Goal: Information Seeking & Learning: Learn about a topic

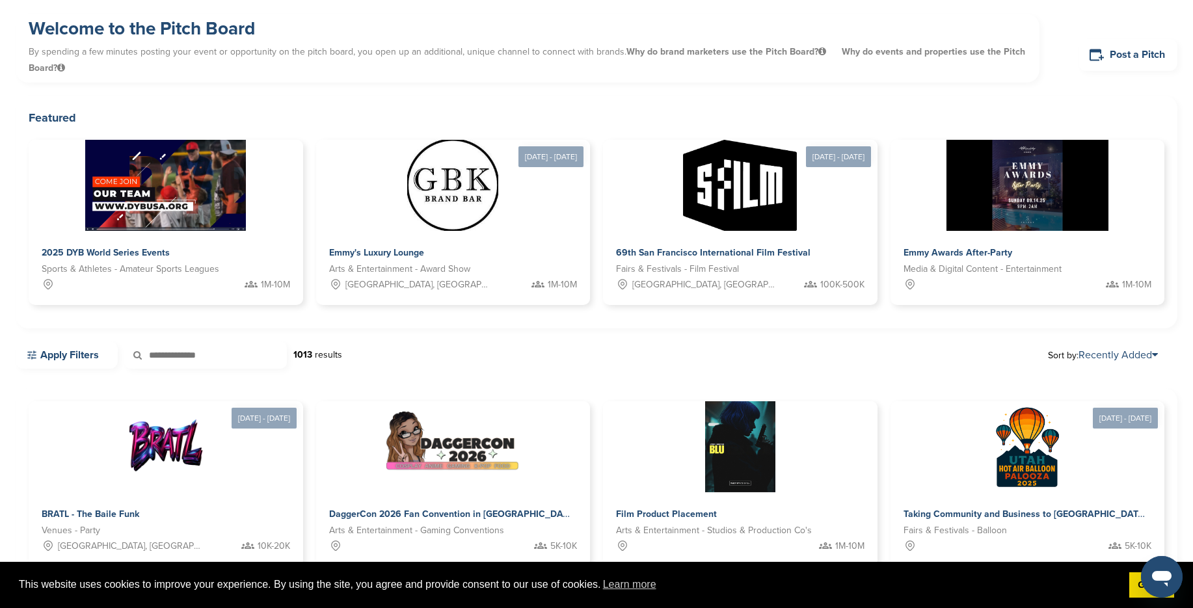
scroll to position [47, 0]
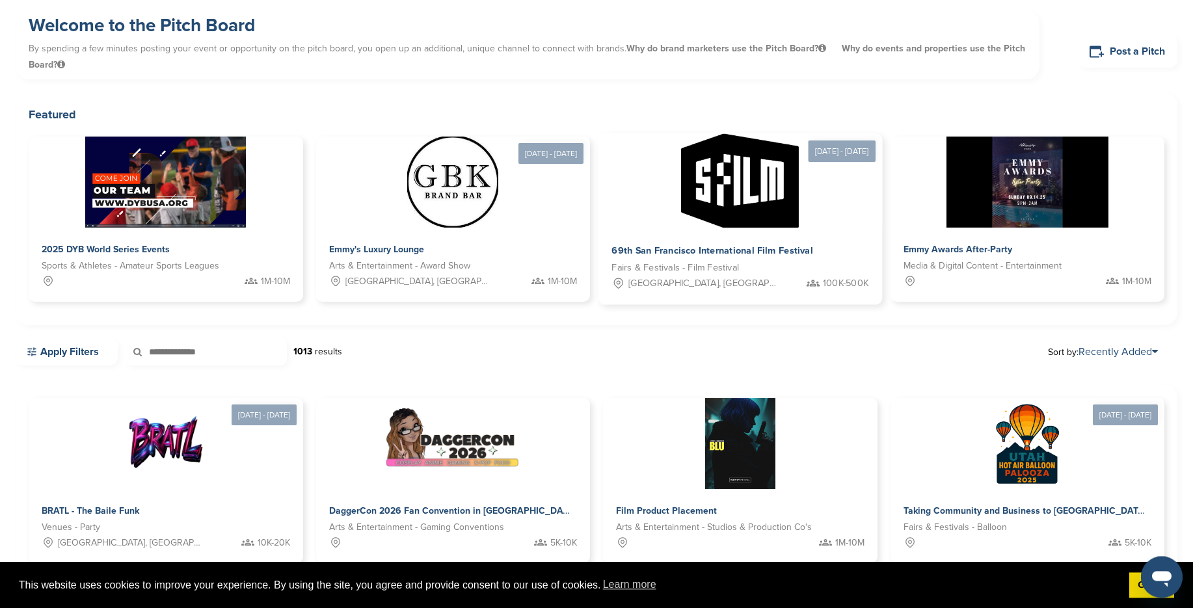
click at [737, 213] on img at bounding box center [740, 181] width 118 height 94
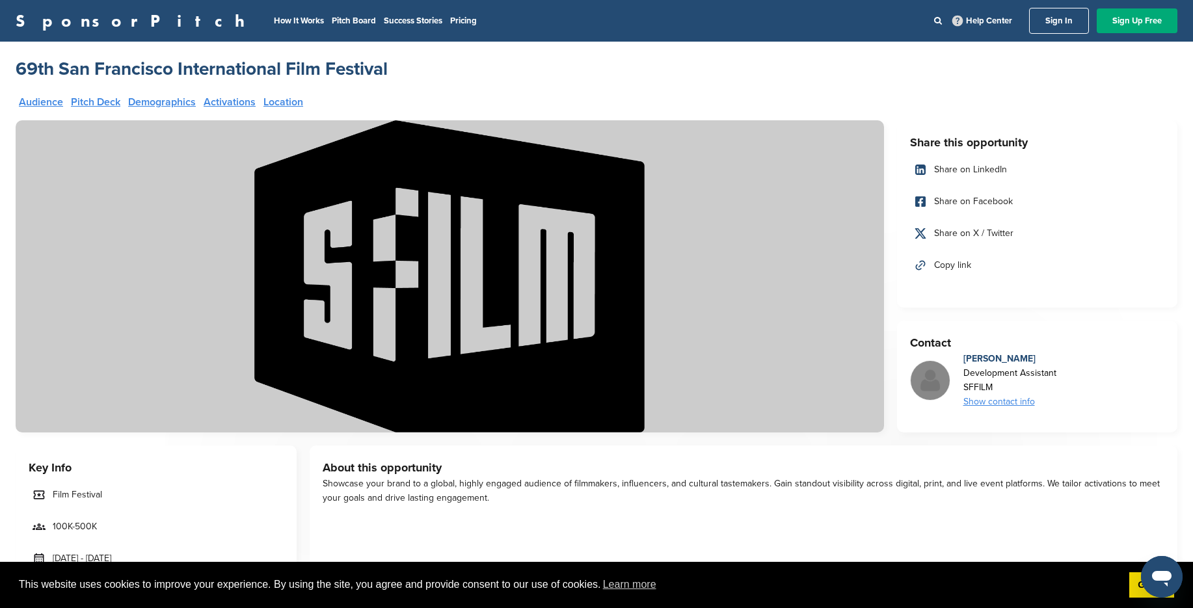
click at [96, 99] on link "Pitch Deck" at bounding box center [95, 102] width 49 height 10
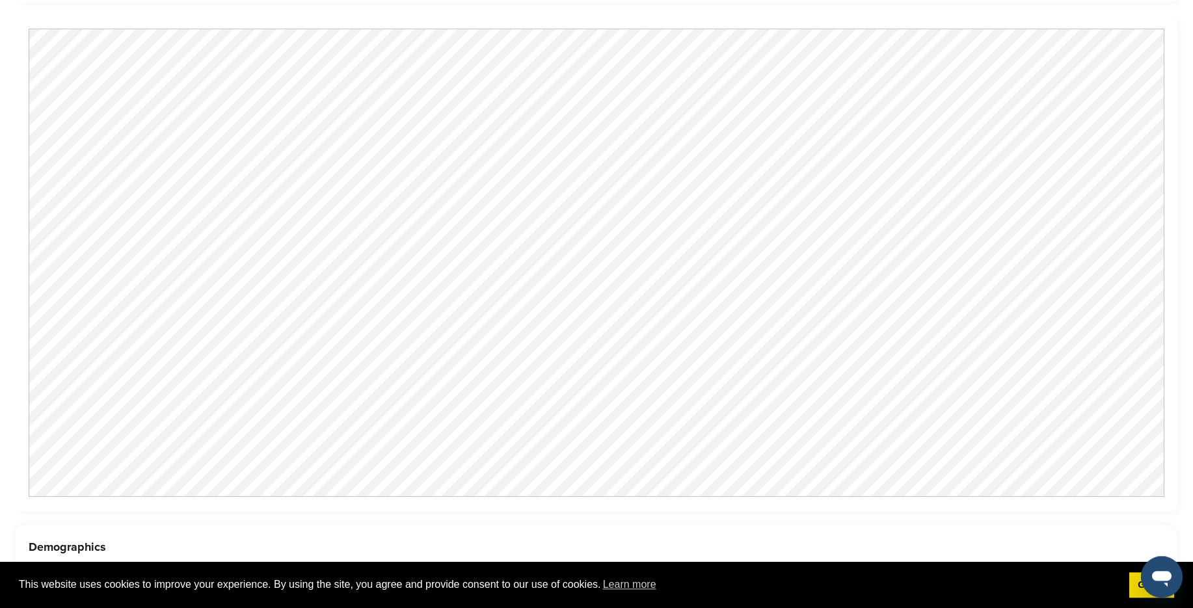
scroll to position [1098, 0]
click at [1167, 107] on div at bounding box center [596, 262] width 1161 height 496
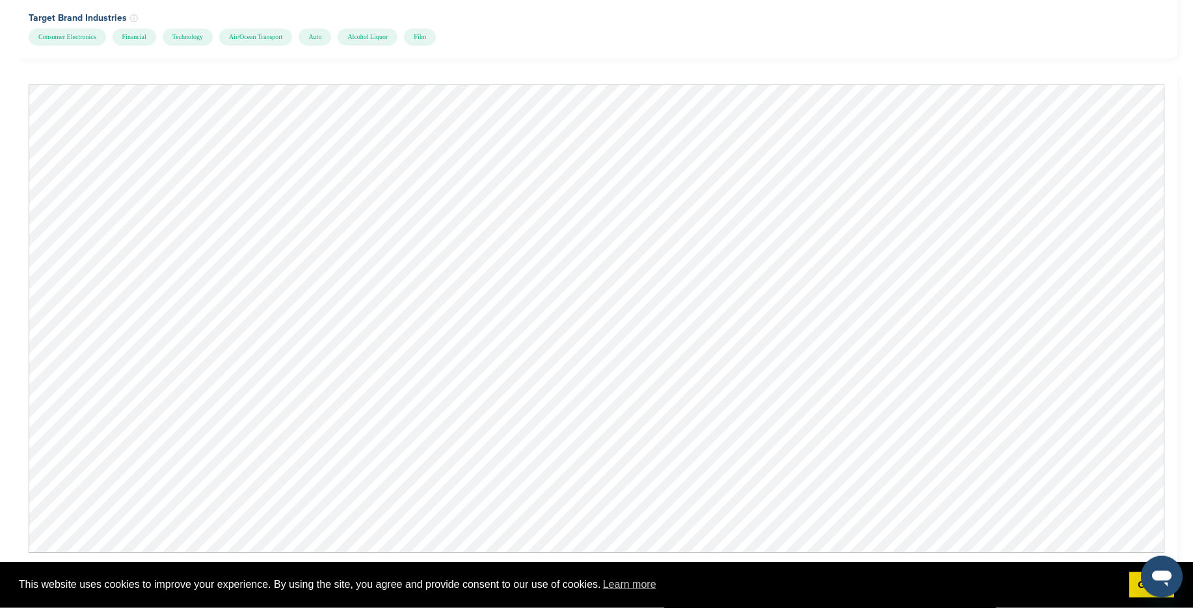
scroll to position [1033, 0]
click at [1107, 583] on span "This website uses cookies to improve your experience. By using the site, you ag…" at bounding box center [569, 585] width 1100 height 20
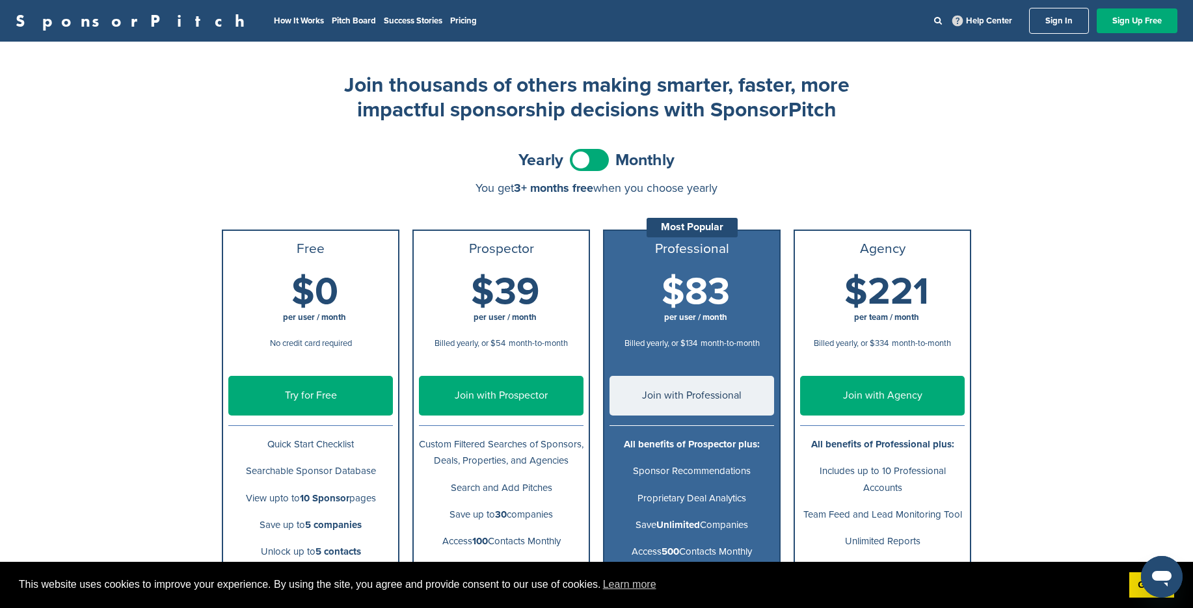
click at [590, 159] on span at bounding box center [589, 160] width 39 height 22
click at [588, 159] on span at bounding box center [589, 160] width 39 height 22
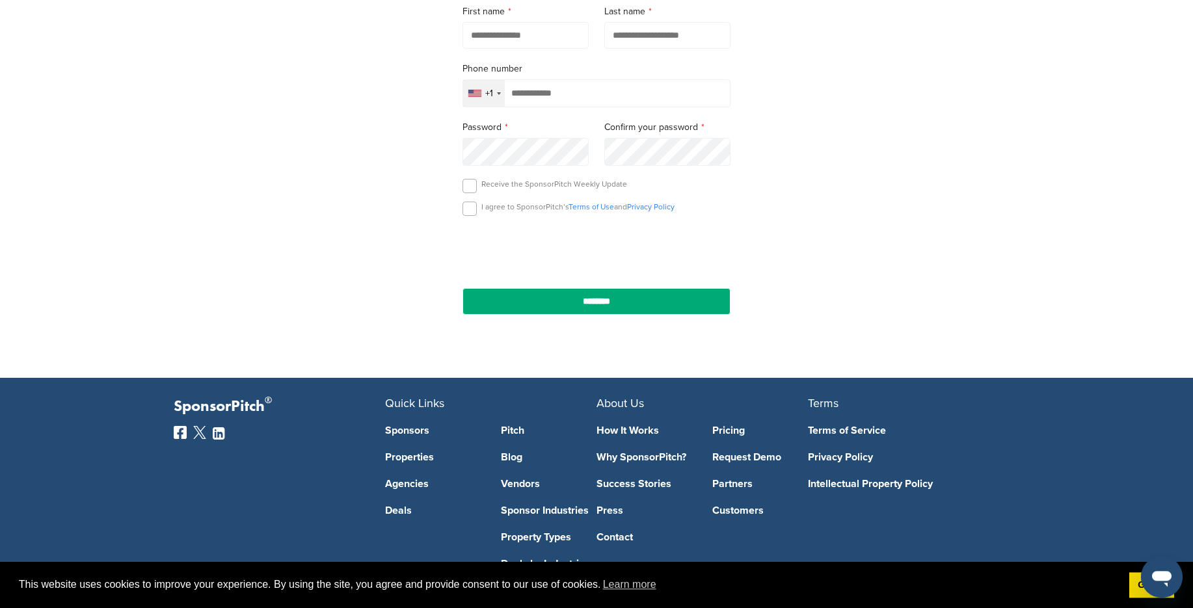
scroll to position [327, 0]
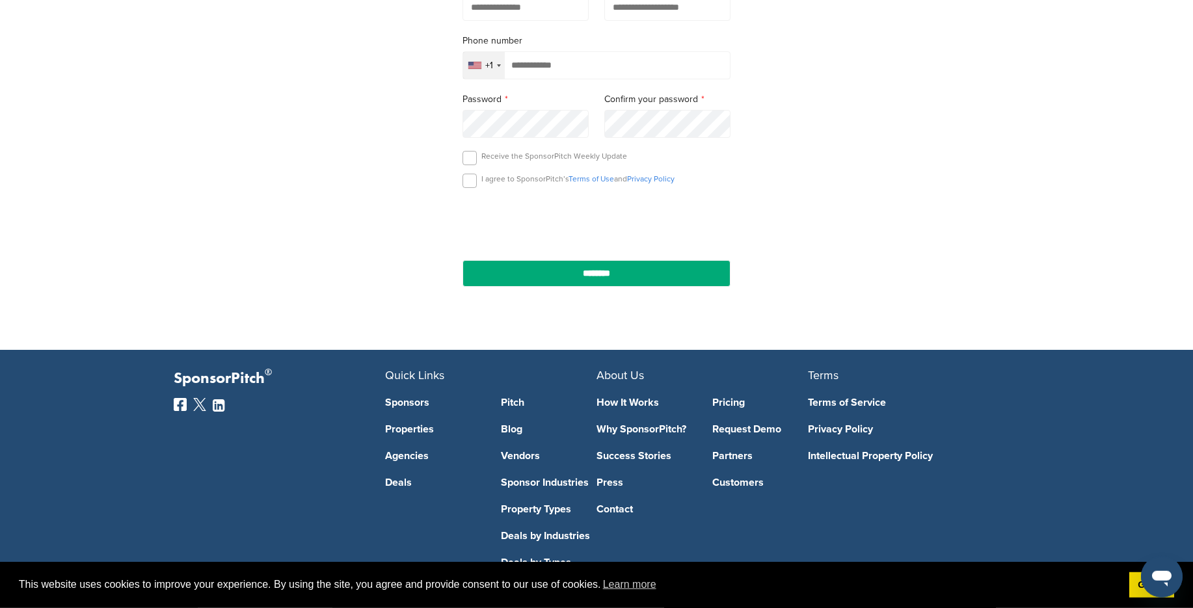
click at [412, 408] on link "Sponsors" at bounding box center [433, 402] width 96 height 10
click at [722, 458] on link "Partners" at bounding box center [760, 456] width 96 height 10
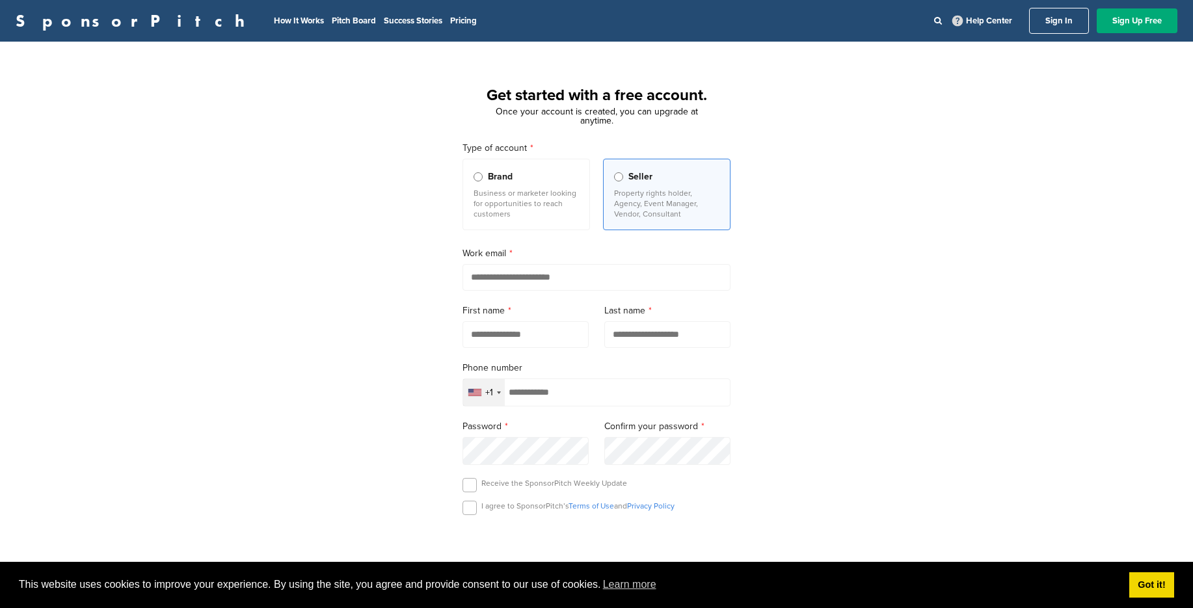
scroll to position [327, 0]
